Goal: Transaction & Acquisition: Purchase product/service

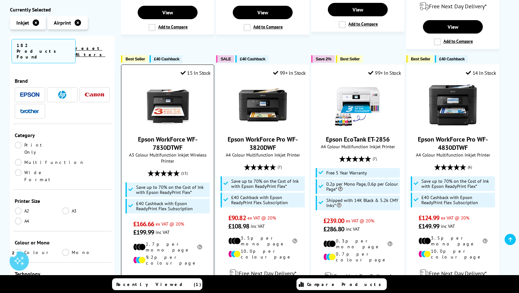
scroll to position [382, 0]
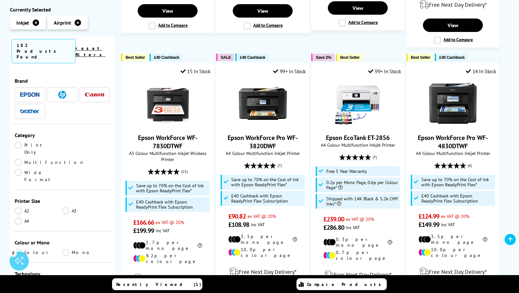
click at [27, 109] on img at bounding box center [29, 111] width 19 height 4
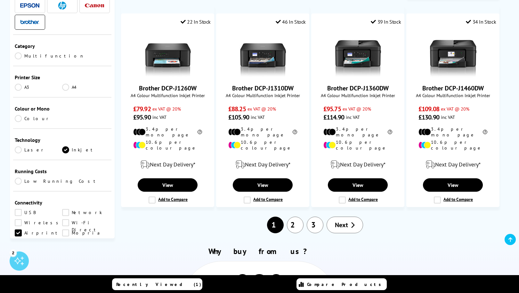
scroll to position [668, 0]
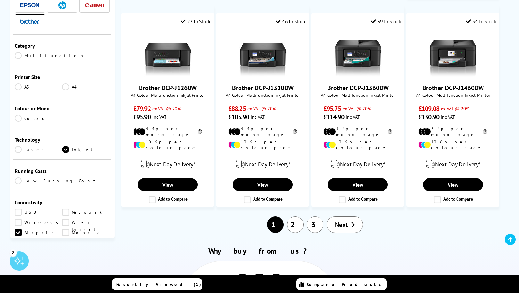
click at [294, 217] on link "2" at bounding box center [295, 225] width 17 height 17
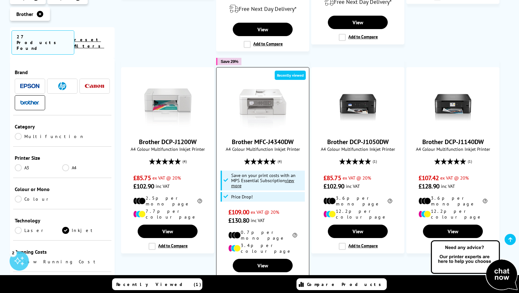
scroll to position [598, 0]
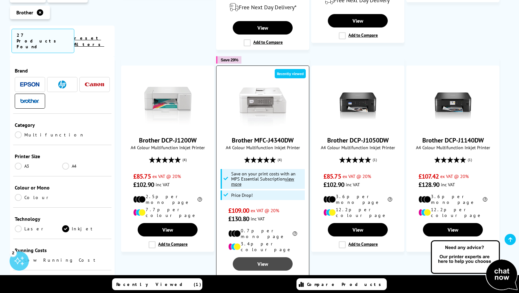
click at [262, 258] on link "View" at bounding box center [263, 264] width 60 height 13
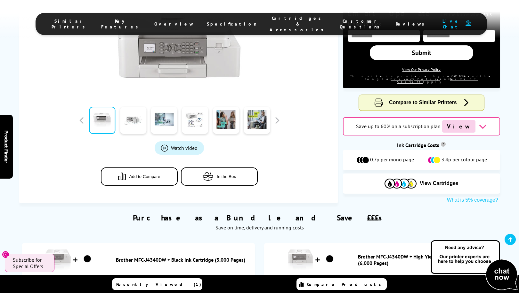
scroll to position [287, 0]
click at [221, 174] on span "In the Box" at bounding box center [226, 176] width 19 height 5
